Goal: Task Accomplishment & Management: Manage account settings

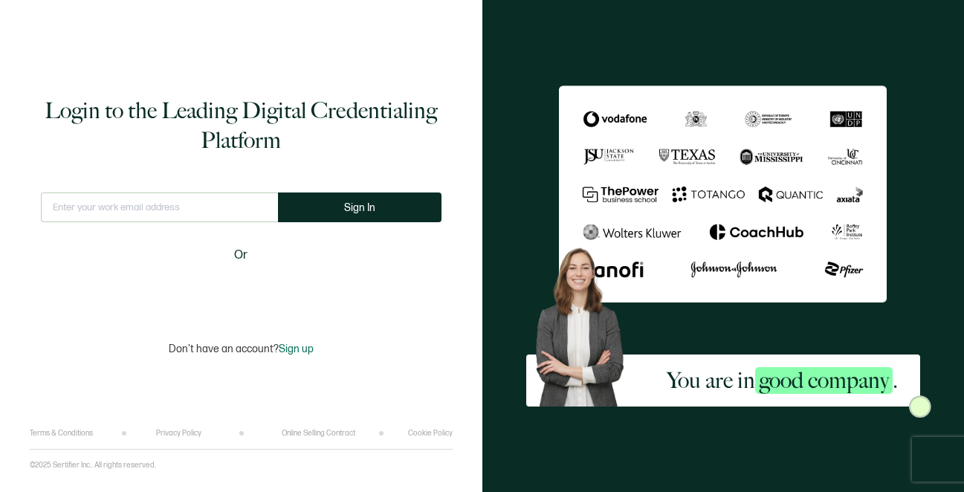
click at [157, 209] on input "text" at bounding box center [159, 208] width 237 height 30
type input "[EMAIL_ADDRESS][DOMAIN_NAME]"
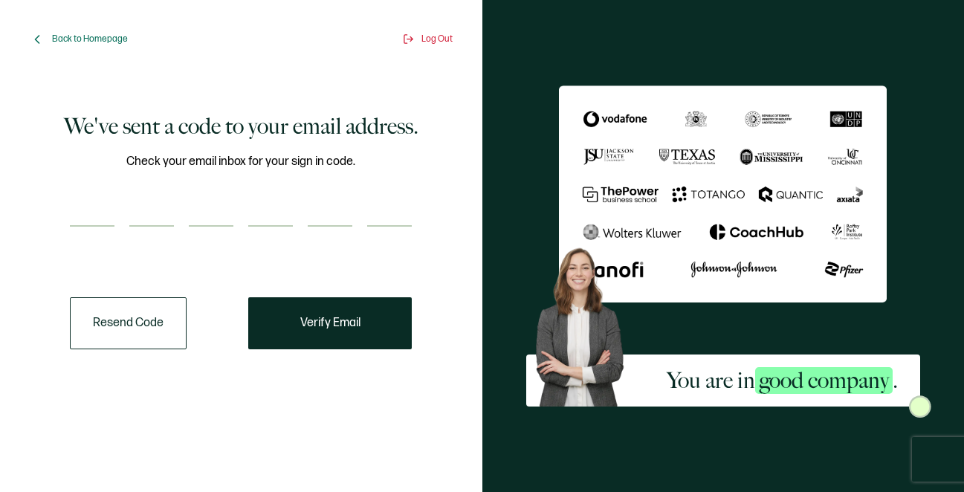
click at [104, 216] on input "number" at bounding box center [92, 212] width 45 height 30
paste input "5"
type input "5"
type input "9"
type input "2"
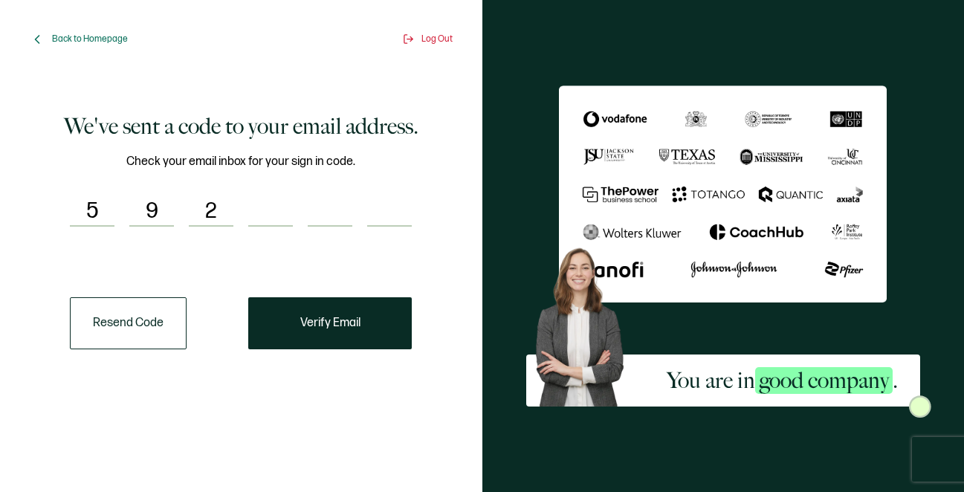
type input "4"
type input "7"
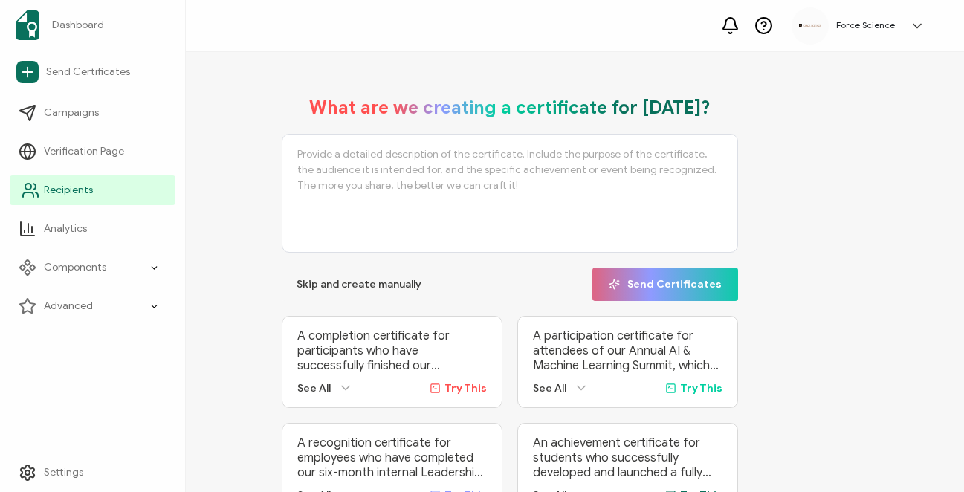
click at [56, 187] on span "Recipients" at bounding box center [68, 190] width 49 height 15
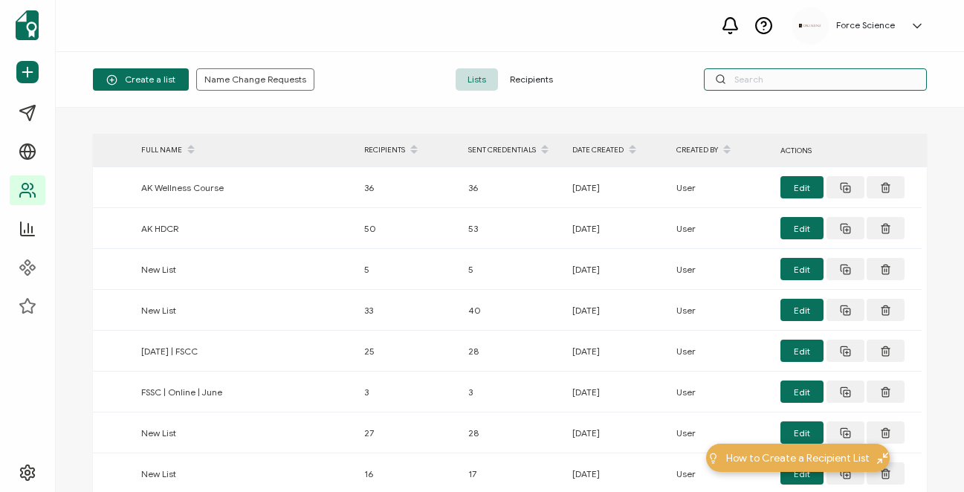
click at [819, 75] on input "text" at bounding box center [815, 79] width 223 height 22
type input "afssc"
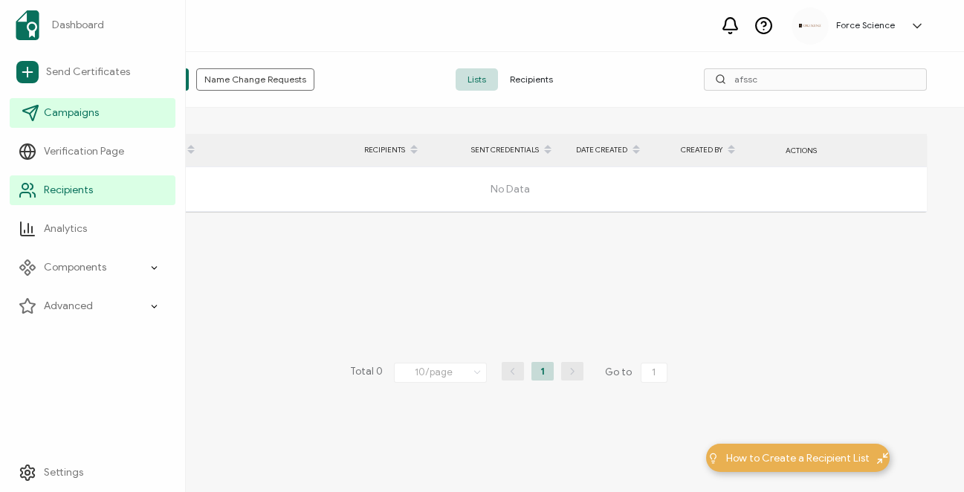
click at [55, 118] on span "Campaigns" at bounding box center [71, 113] width 55 height 15
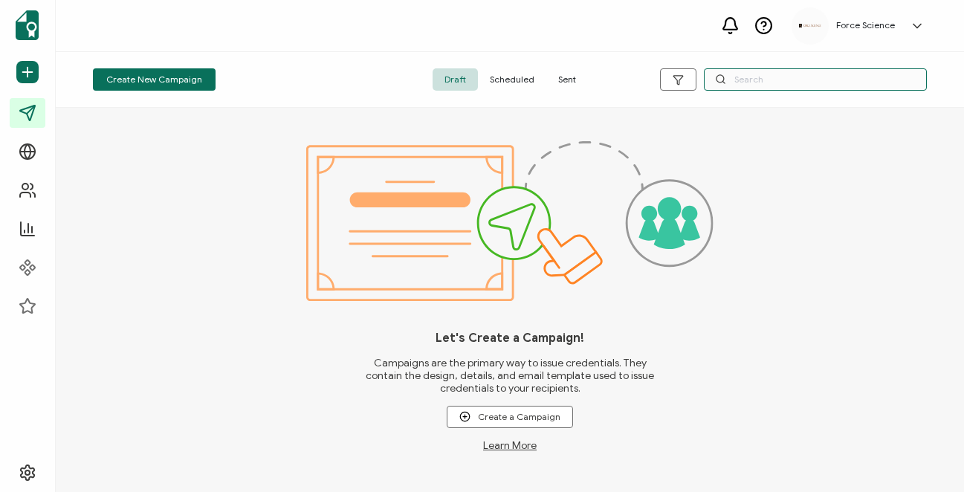
click at [804, 83] on input "text" at bounding box center [815, 79] width 223 height 22
type input "af"
click at [561, 83] on span "Sent" at bounding box center [567, 79] width 42 height 22
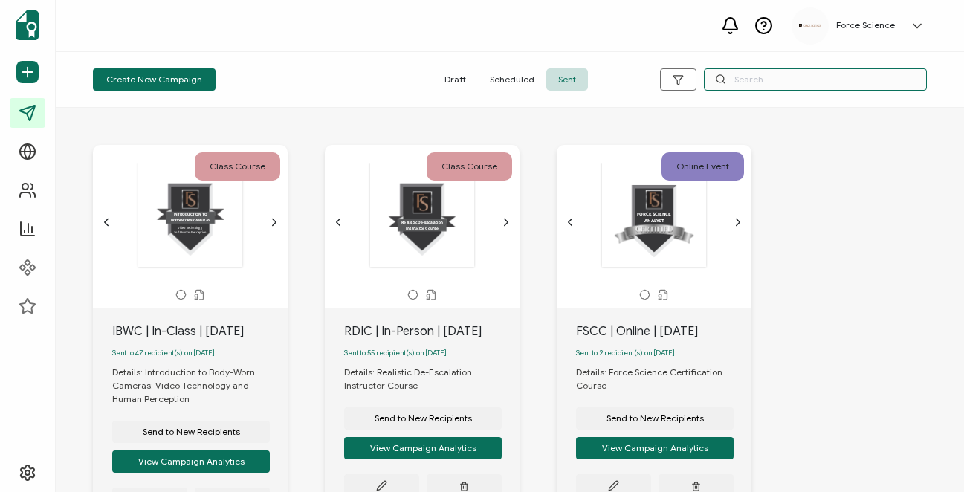
click at [768, 76] on input "text" at bounding box center [815, 79] width 223 height 22
type input "afssc"
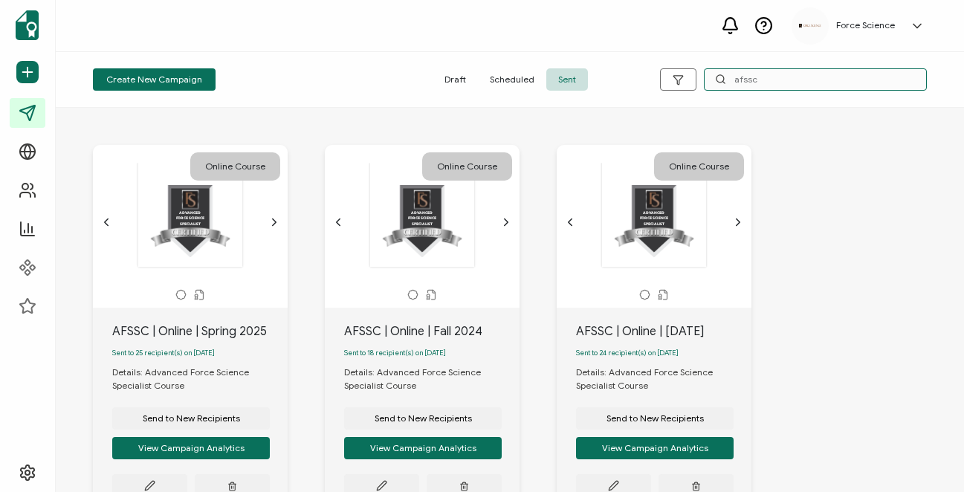
scroll to position [100, 0]
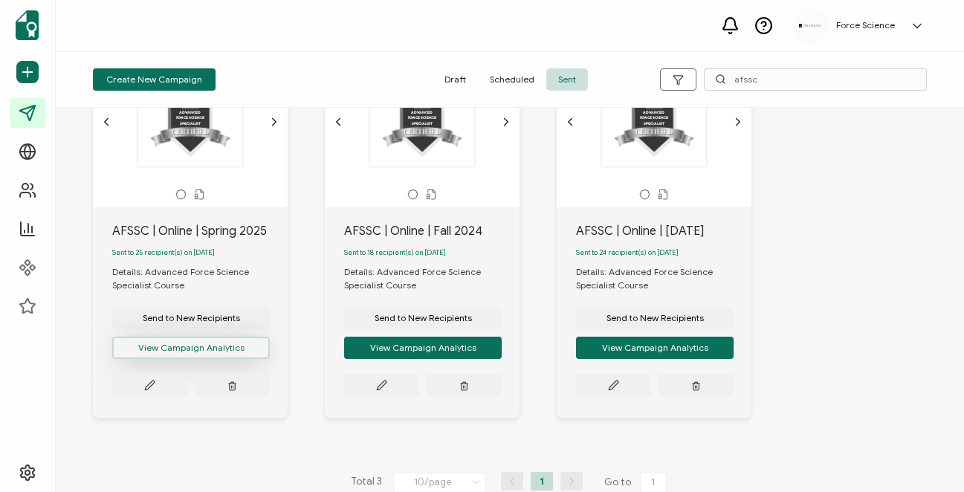
click at [195, 358] on button "View Campaign Analytics" at bounding box center [191, 348] width 158 height 22
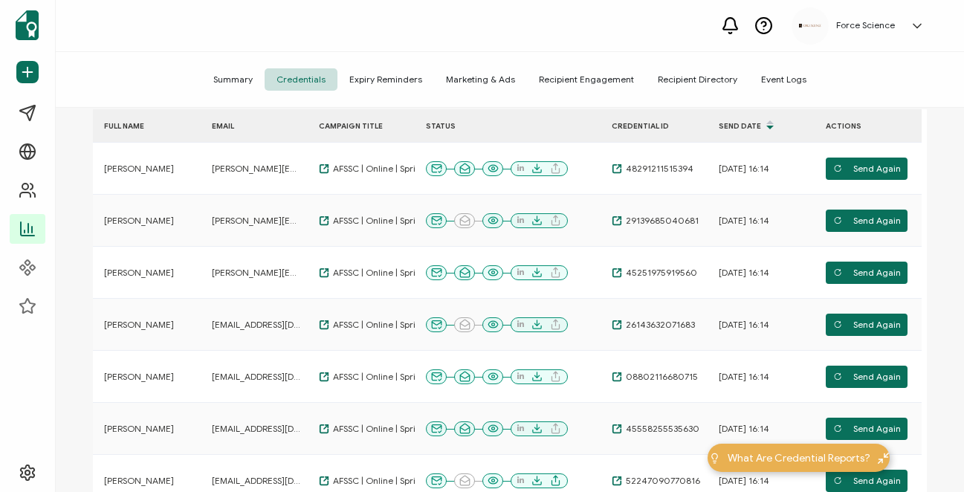
scroll to position [179, 0]
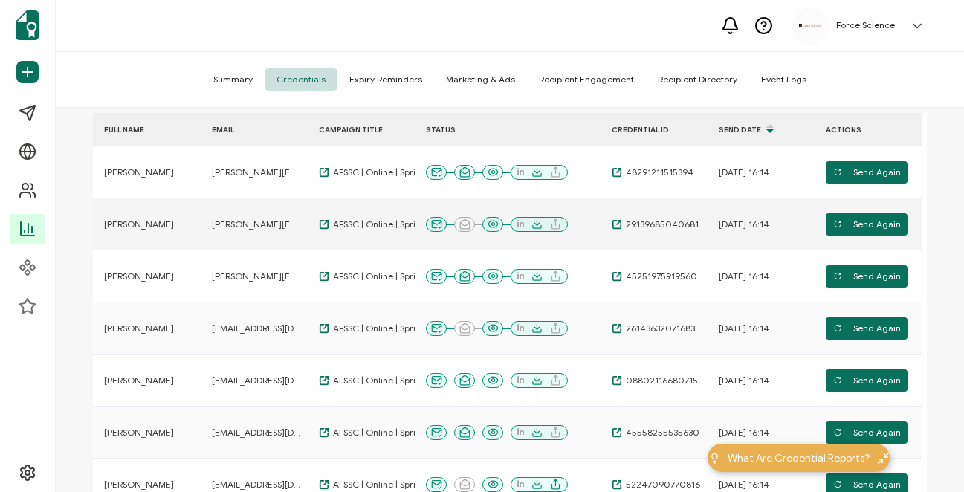
drag, startPoint x: 187, startPoint y: 228, endPoint x: 100, endPoint y: 228, distance: 86.2
click at [100, 228] on div "[PERSON_NAME]" at bounding box center [147, 225] width 108 height 12
copy span "[PERSON_NAME]"
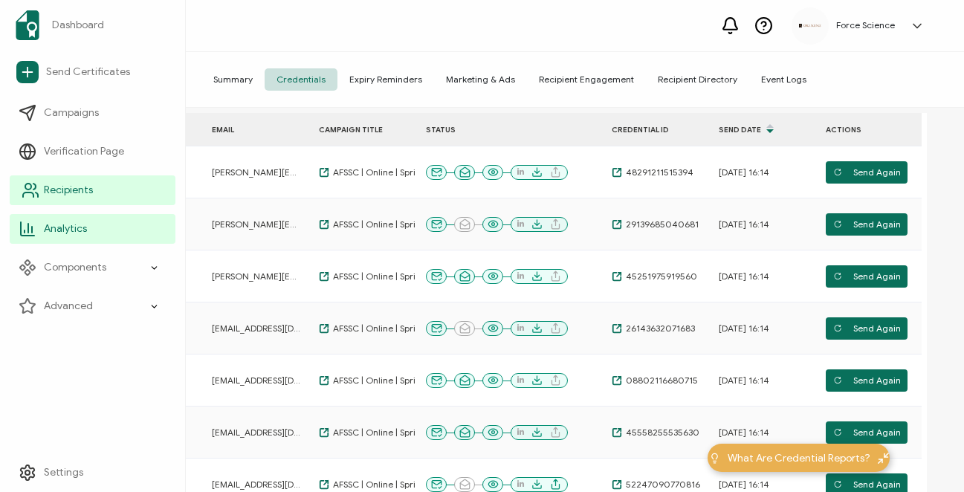
click at [72, 193] on span "Recipients" at bounding box center [68, 190] width 49 height 15
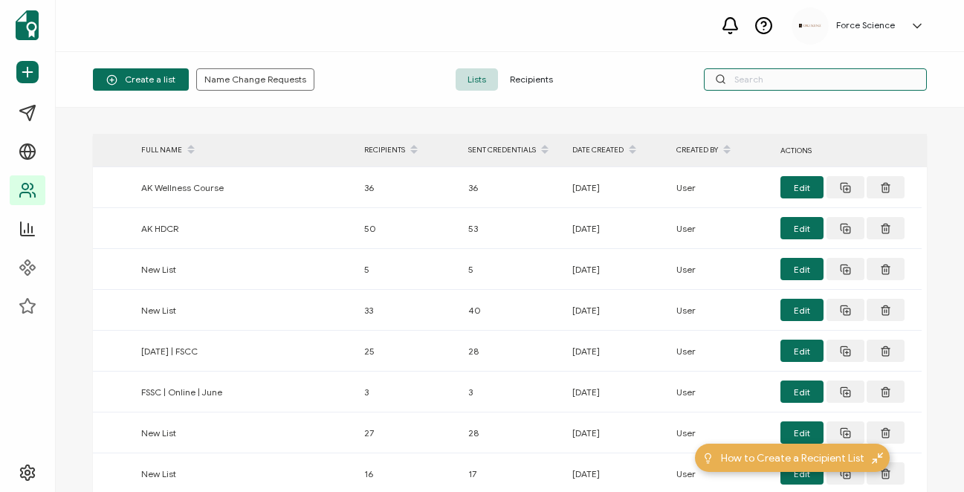
click at [782, 88] on input "text" at bounding box center [815, 79] width 223 height 22
paste input "[PERSON_NAME]"
type input "[PERSON_NAME]"
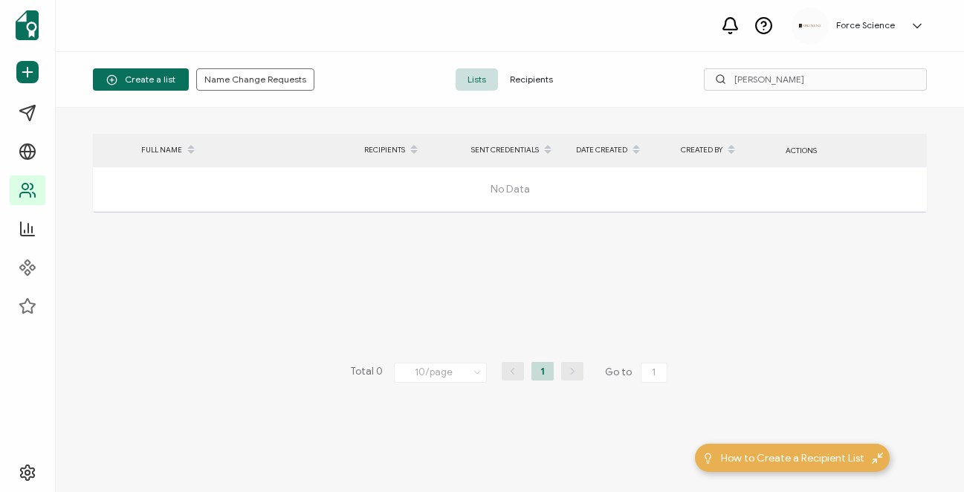
click at [528, 80] on span "Recipients" at bounding box center [531, 79] width 67 height 22
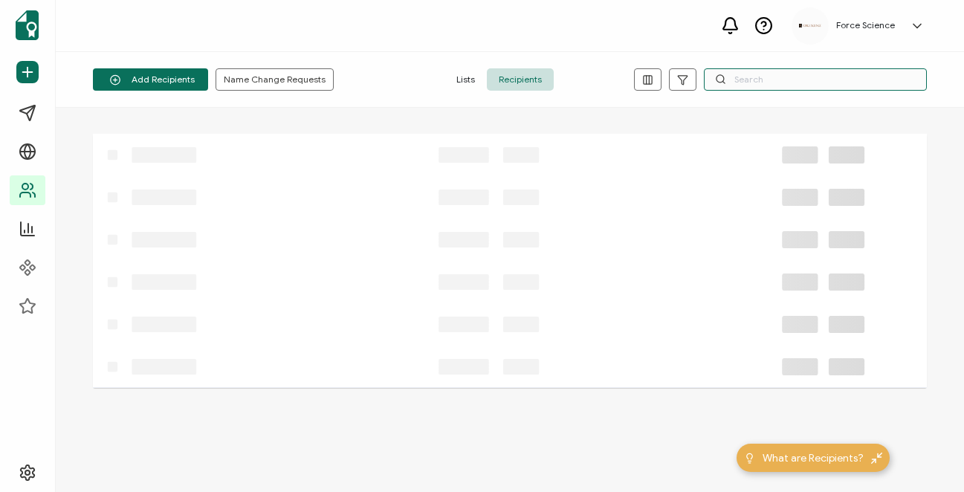
click at [746, 84] on input "text" at bounding box center [815, 79] width 223 height 22
paste input "[PERSON_NAME]"
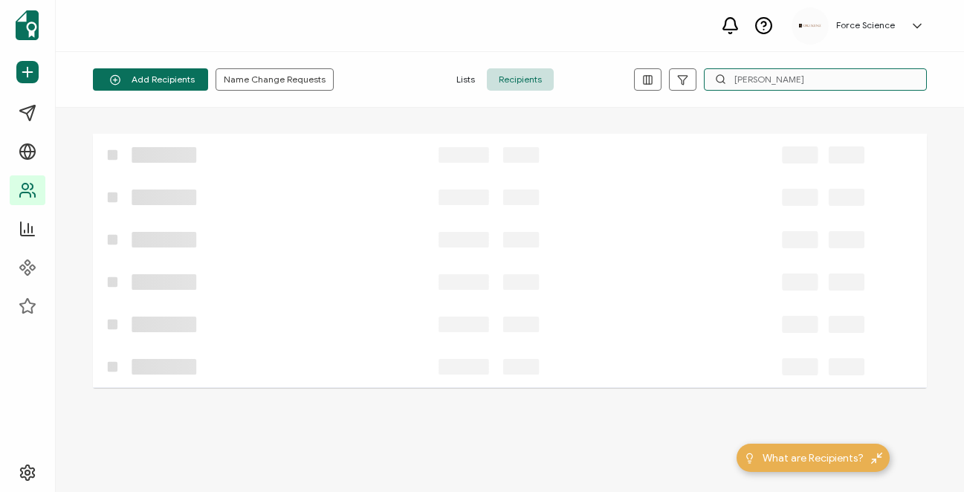
type input "[PERSON_NAME]"
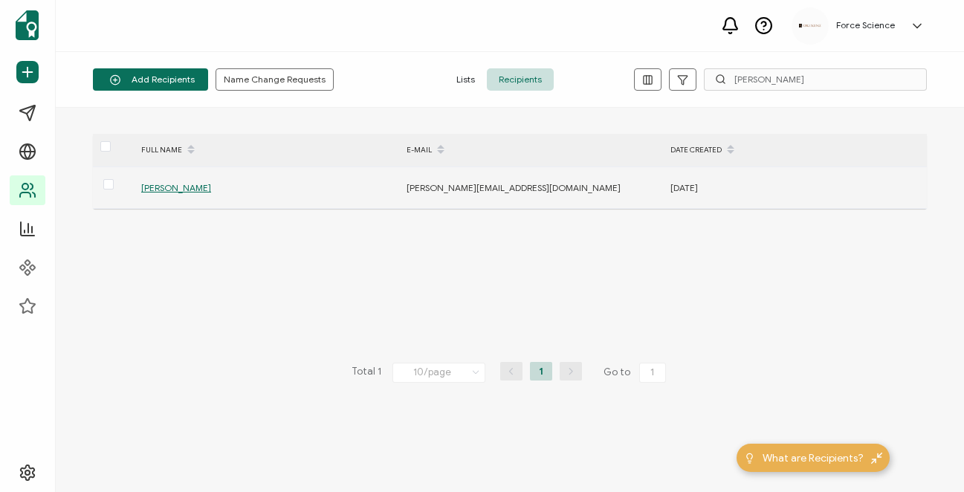
click at [199, 187] on span "[PERSON_NAME]" at bounding box center [176, 187] width 70 height 11
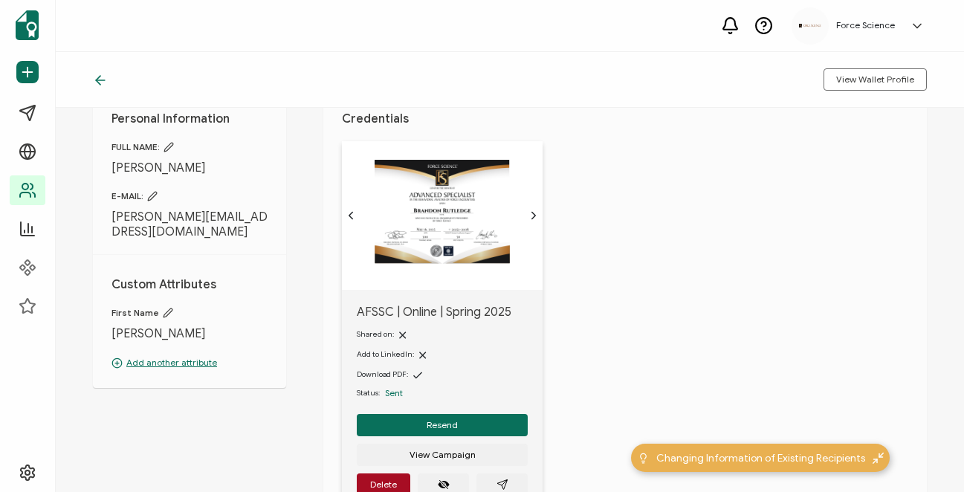
scroll to position [55, 0]
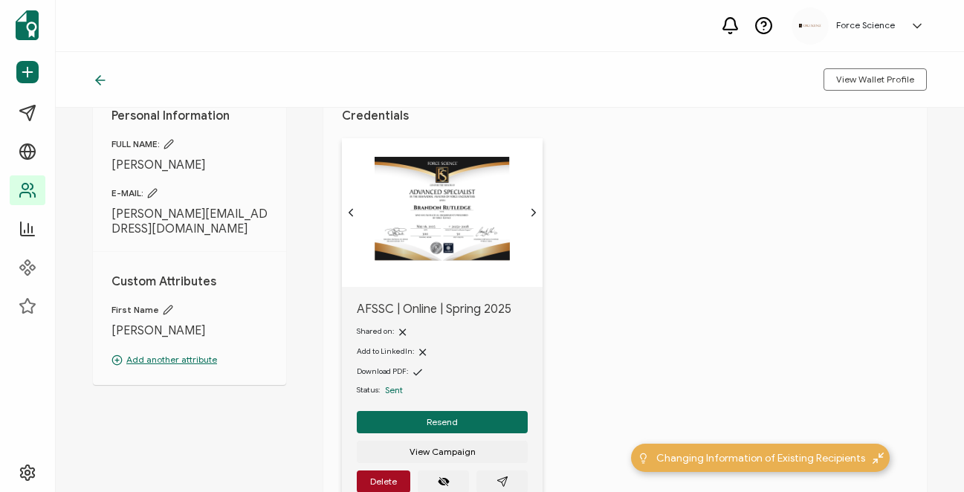
click at [436, 213] on img at bounding box center [442, 209] width 135 height 104
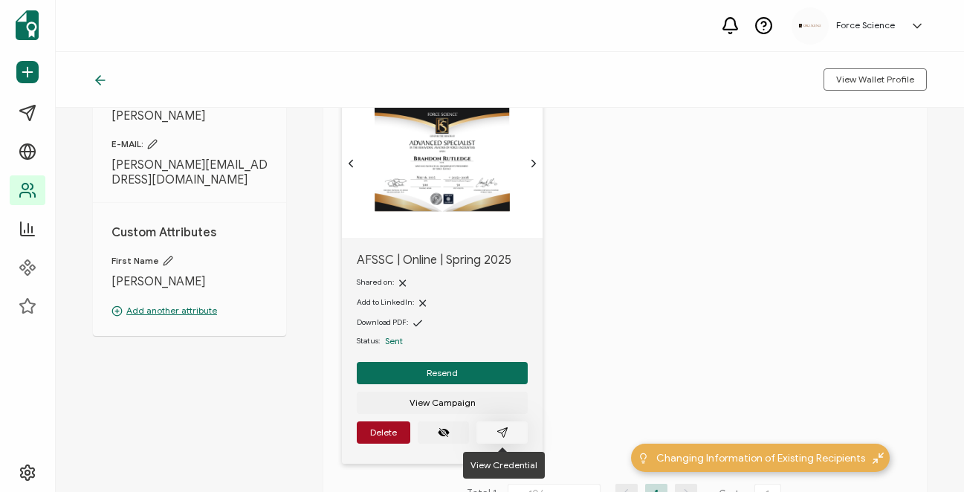
click at [500, 433] on icon "paper plane outline" at bounding box center [503, 433] width 12 height 12
